Goal: Task Accomplishment & Management: Complete application form

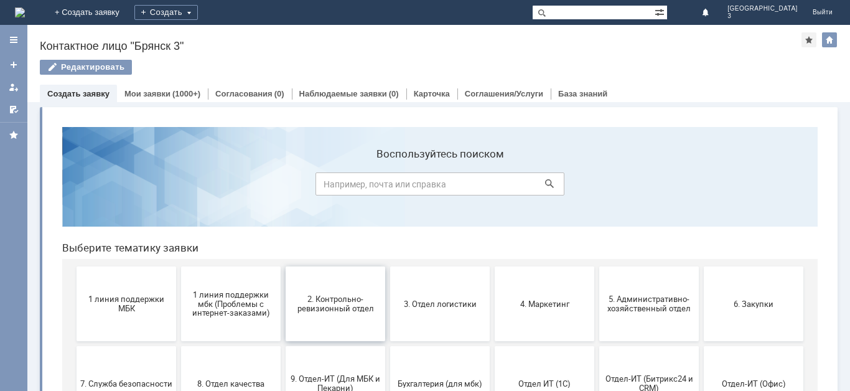
click at [339, 309] on span "2. Контрольно-ревизионный отдел" at bounding box center [336, 303] width 92 height 19
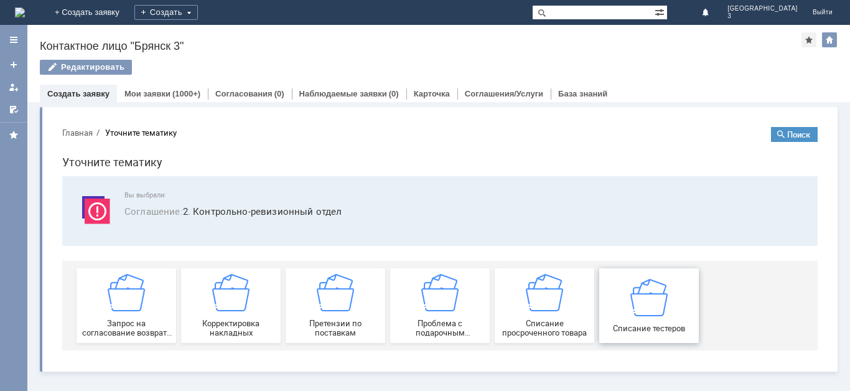
click at [661, 329] on span "Списание тестеров" at bounding box center [649, 327] width 92 height 9
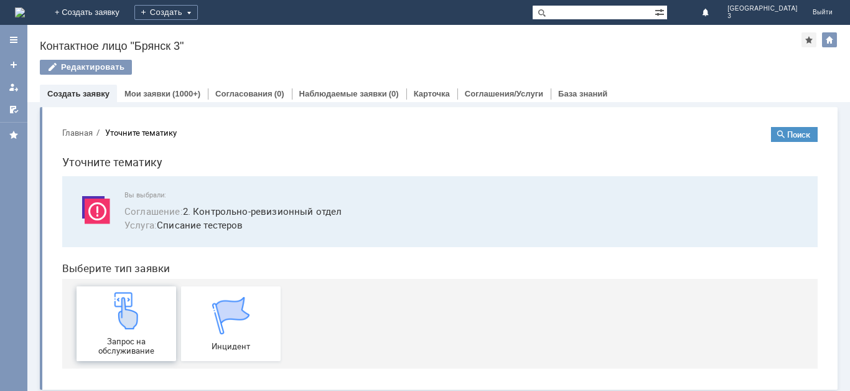
click at [105, 334] on div "Запрос на обслуживание" at bounding box center [126, 324] width 92 height 64
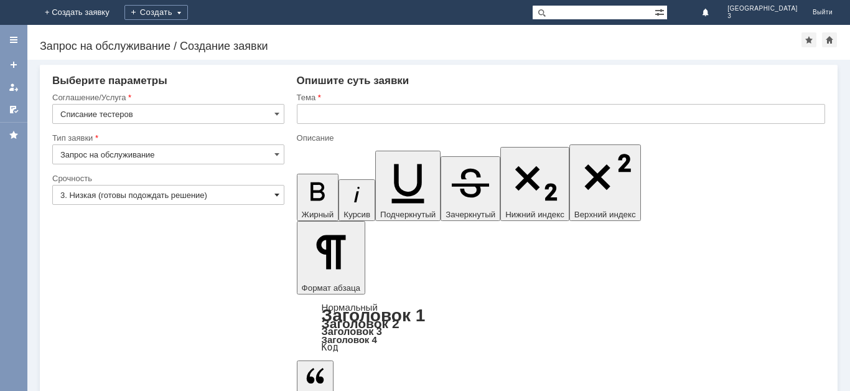
click at [275, 196] on span at bounding box center [277, 195] width 5 height 10
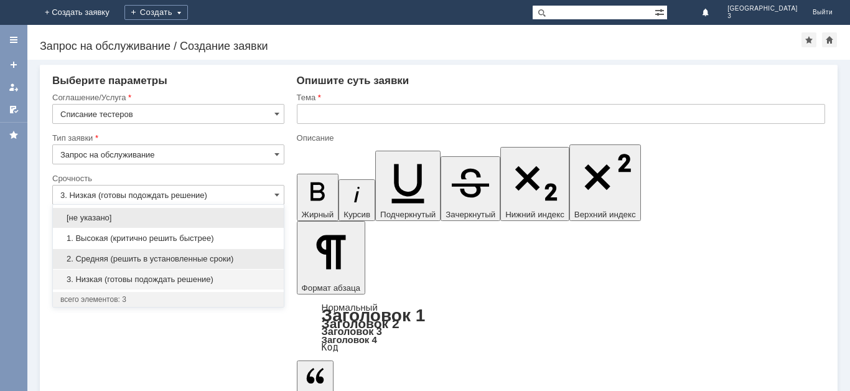
click at [195, 260] on span "2. Средняя (решить в установленные сроки)" at bounding box center [168, 259] width 216 height 10
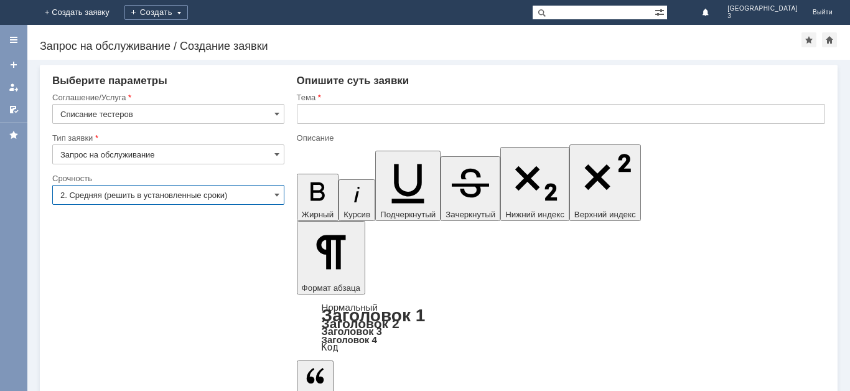
type input "2. Средняя (решить в установленные сроки)"
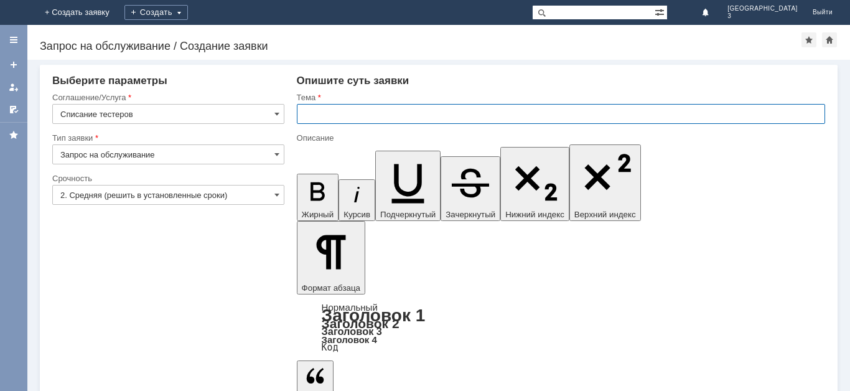
click at [334, 111] on input "text" at bounding box center [561, 114] width 529 height 20
type input "Списание тестеров"
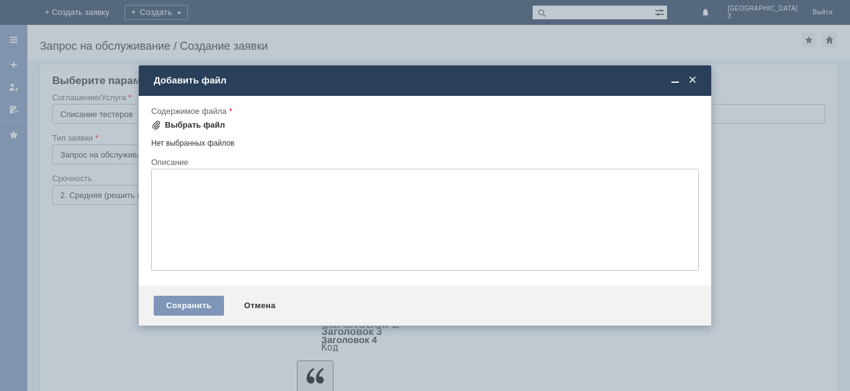
click at [158, 125] on span at bounding box center [156, 125] width 10 height 10
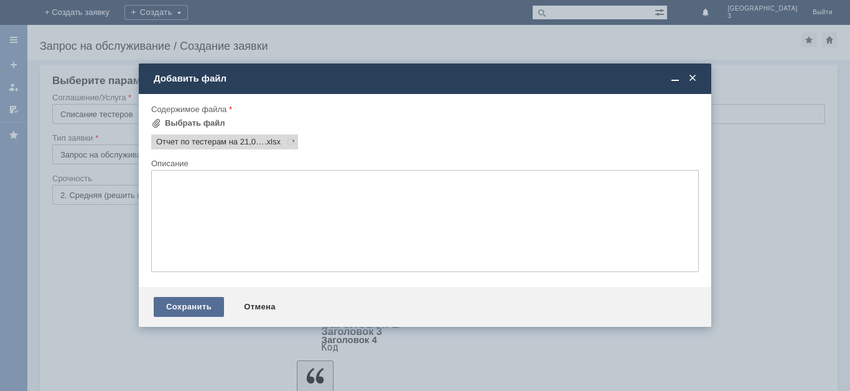
click at [204, 306] on div "Сохранить" at bounding box center [189, 307] width 70 height 20
click at [205, 306] on div "Сохранить" at bounding box center [189, 307] width 70 height 20
